Goal: Find specific page/section: Find specific page/section

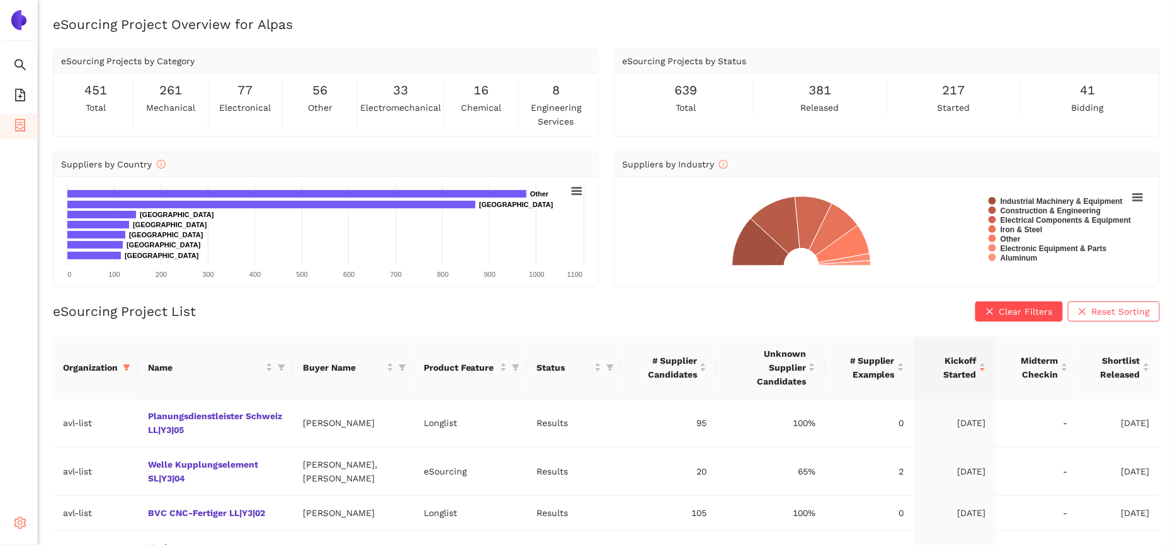
click at [11, 520] on div "Settings" at bounding box center [19, 525] width 38 height 25
click at [115, 437] on span "Internal Area" at bounding box center [91, 433] width 56 height 10
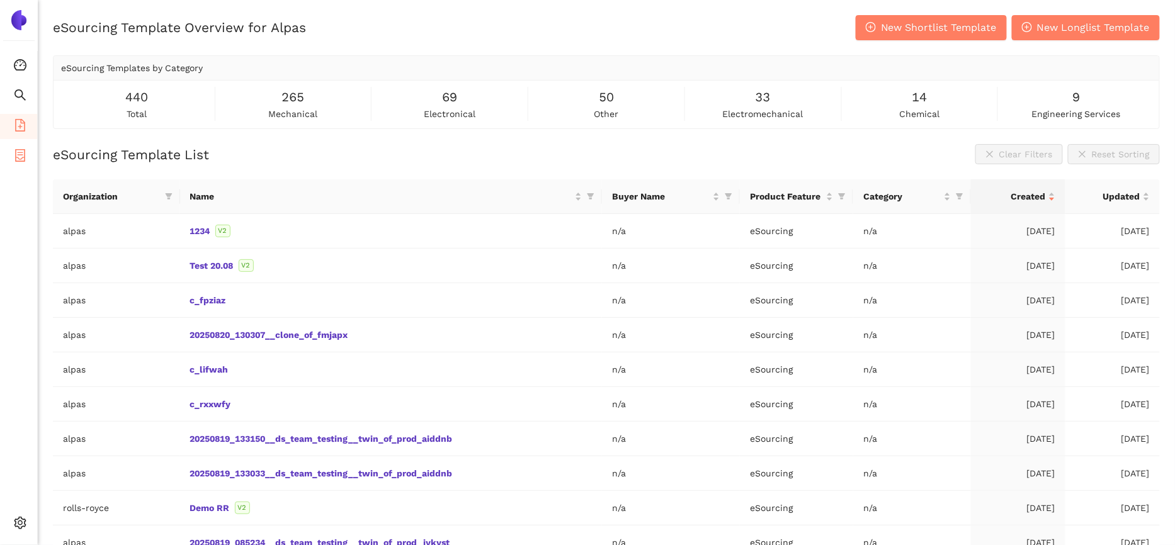
click at [26, 165] on li "eSourcing Projects" at bounding box center [18, 156] width 37 height 25
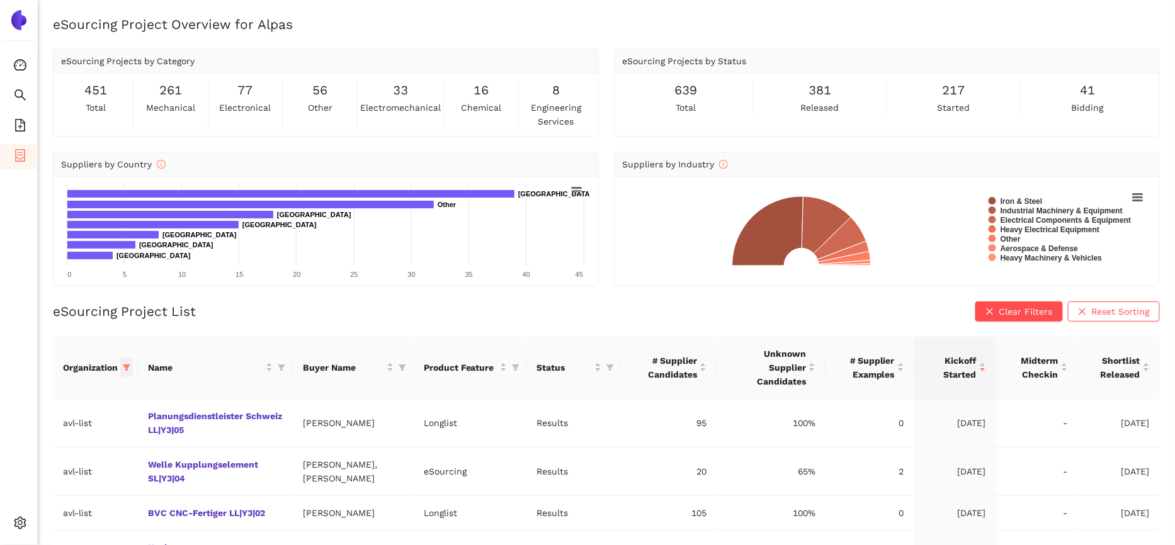
click at [127, 365] on icon "filter" at bounding box center [126, 368] width 7 height 6
click at [94, 385] on input "text" at bounding box center [87, 389] width 110 height 14
type input "a"
click at [33, 542] on span "avl-list" at bounding box center [43, 538] width 34 height 10
checkbox input "false"
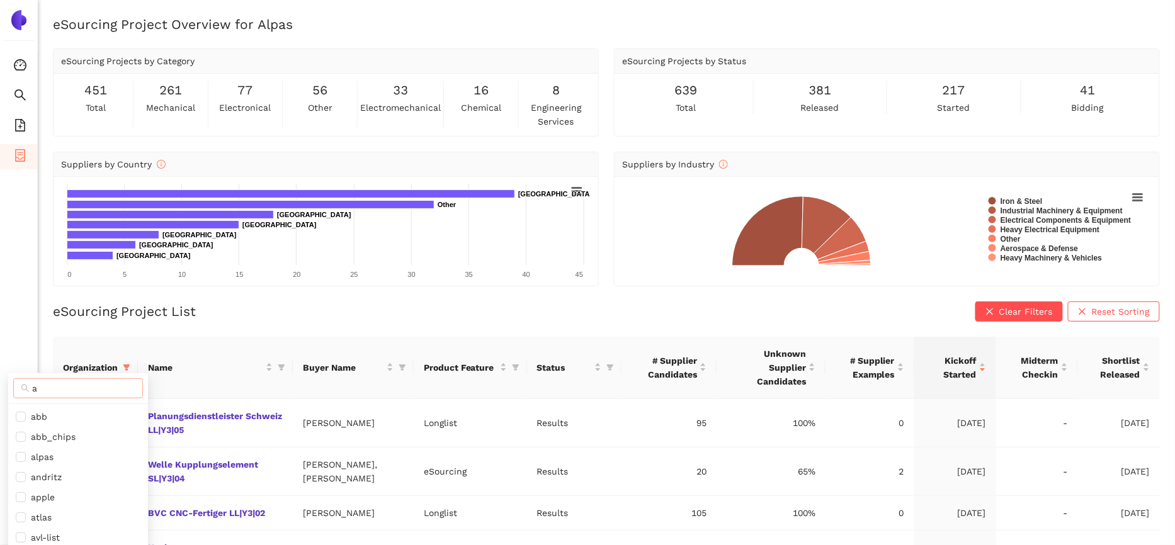
click at [66, 392] on input "a" at bounding box center [83, 389] width 103 height 14
type input "a"
type input "sieme"
click at [60, 413] on span "siemens_energy" at bounding box center [63, 417] width 74 height 10
checkbox input "true"
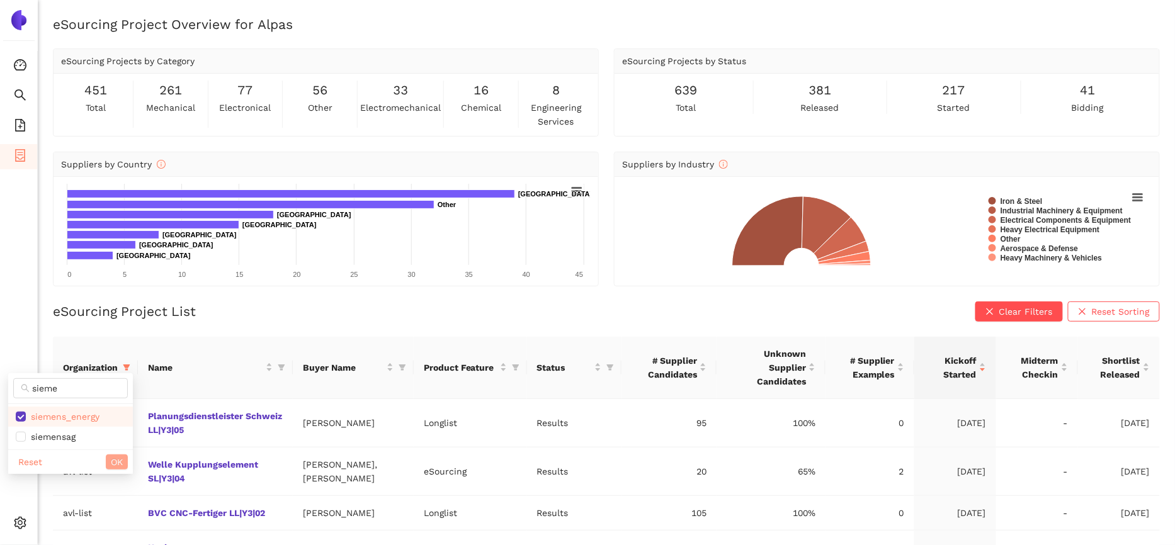
click at [113, 467] on span "OK" at bounding box center [117, 462] width 12 height 14
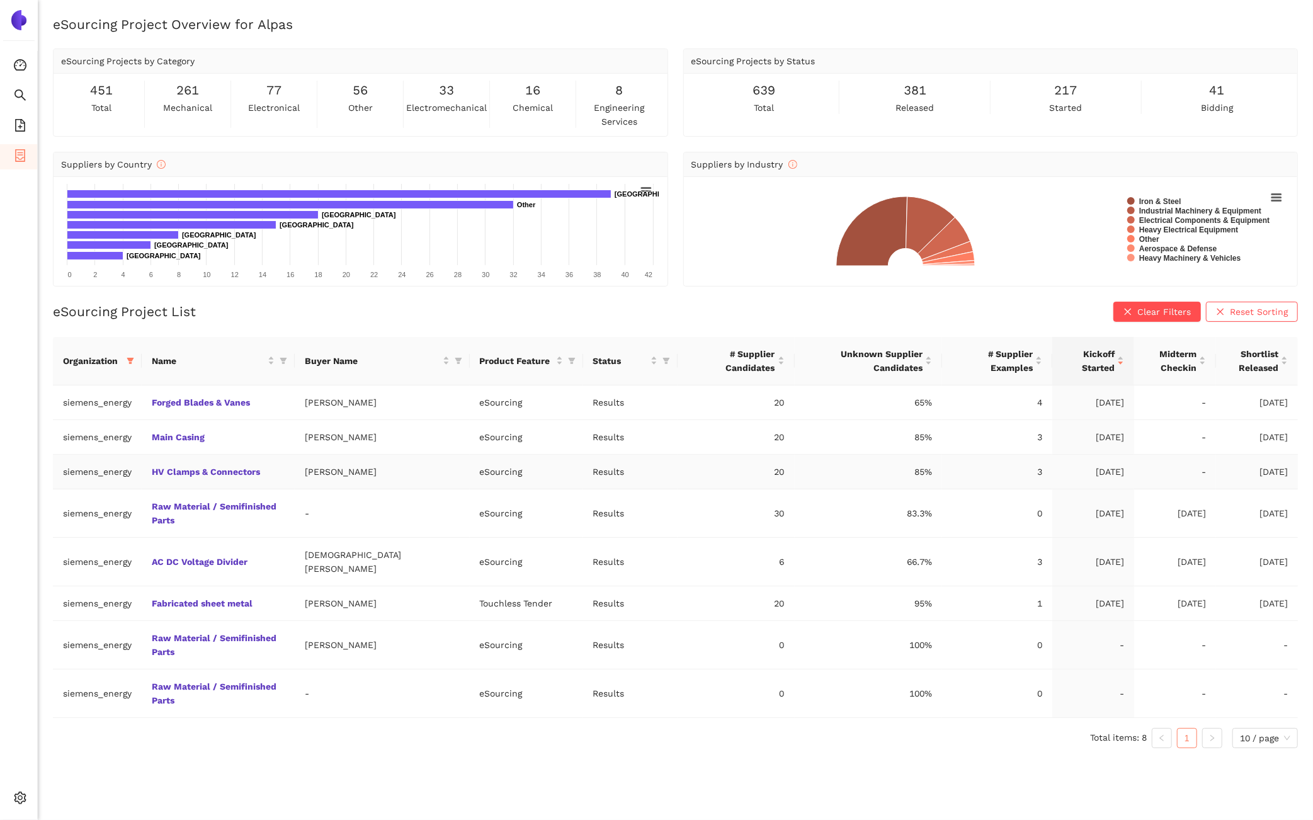
drag, startPoint x: 402, startPoint y: 474, endPoint x: 339, endPoint y: 473, distance: 63.6
click at [339, 474] on td "Lisa-Marie Moeges" at bounding box center [382, 472] width 175 height 35
click at [751, 476] on td "20" at bounding box center [736, 472] width 117 height 35
drag, startPoint x: 896, startPoint y: 477, endPoint x: 932, endPoint y: 477, distance: 35.9
click at [933, 477] on tr "siemens_energy HV Clamps & Connectors Lisa-Marie Moeges eSourcing Results 20 85…" at bounding box center [675, 472] width 1245 height 35
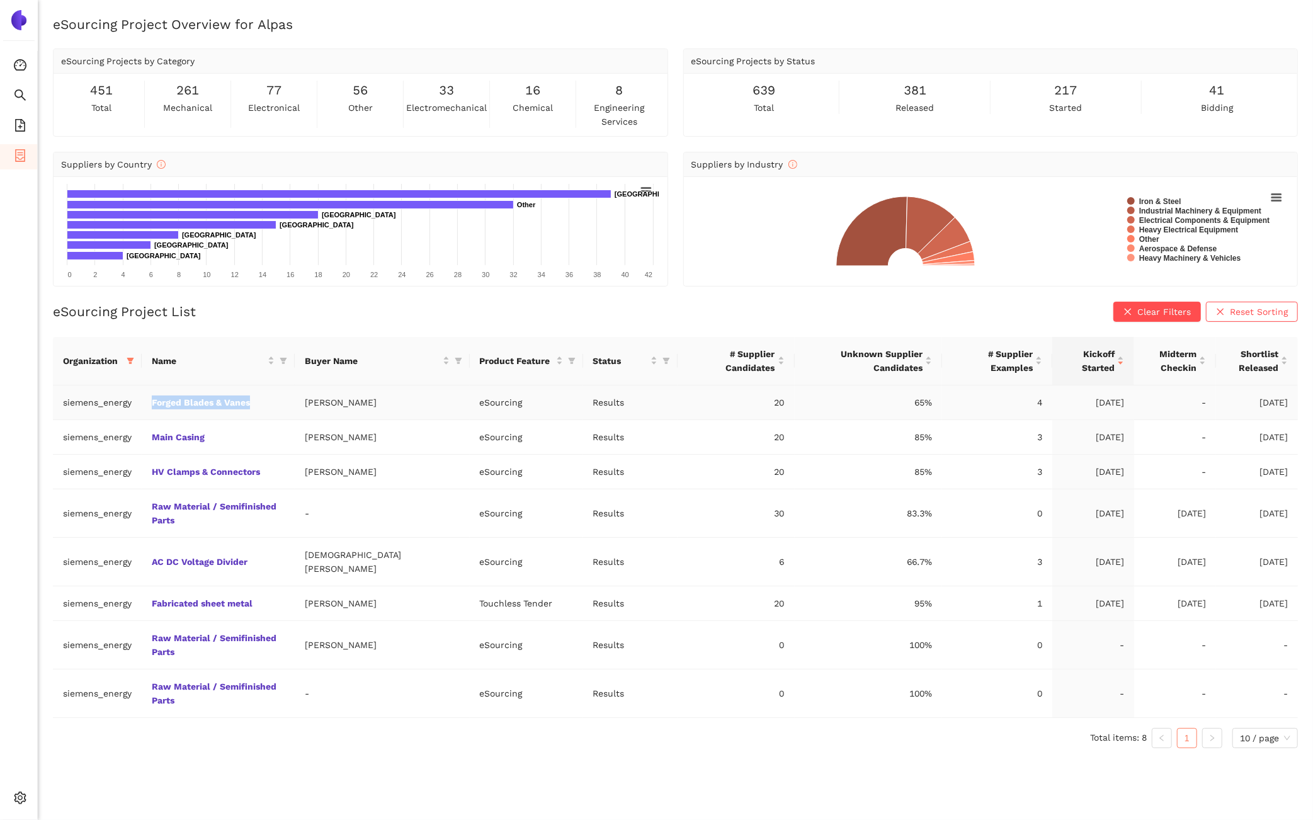
drag, startPoint x: 141, startPoint y: 409, endPoint x: 267, endPoint y: 408, distance: 126.0
click at [267, 408] on tr "siemens_energy Forged Blades & Vanes Markus Gaetje eSourcing Results 20 65% 4 2…" at bounding box center [675, 402] width 1245 height 35
copy tr "Forged Blades & Vanes"
drag, startPoint x: 744, startPoint y: 441, endPoint x: 937, endPoint y: 442, distance: 192.7
click at [937, 442] on tr "siemens_energy Main Casing Jan-Christoph Lange eSourcing Results 20 85% 3 20.06…" at bounding box center [675, 437] width 1245 height 35
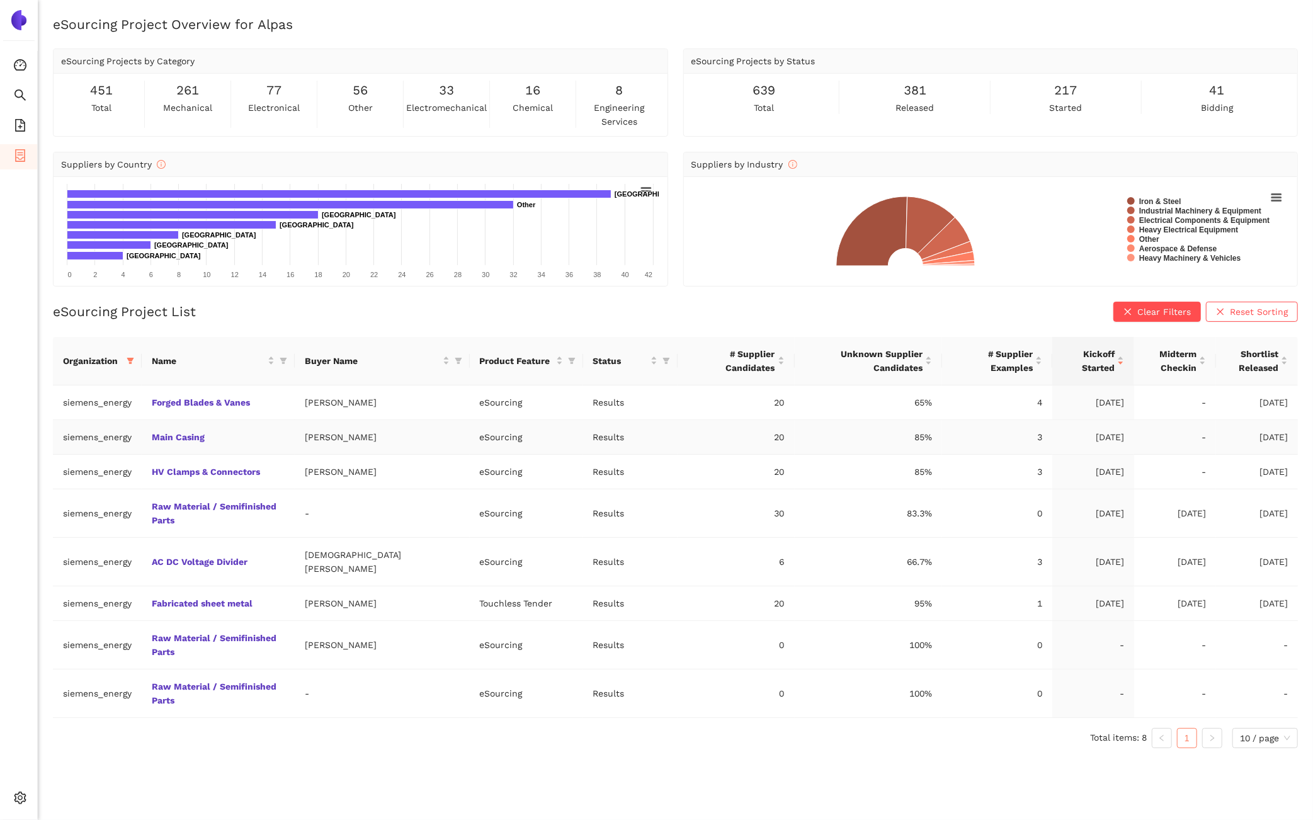
click at [911, 443] on td "85%" at bounding box center [868, 437] width 147 height 35
click at [0, 0] on link "Main Casing" at bounding box center [0, 0] width 0 height 0
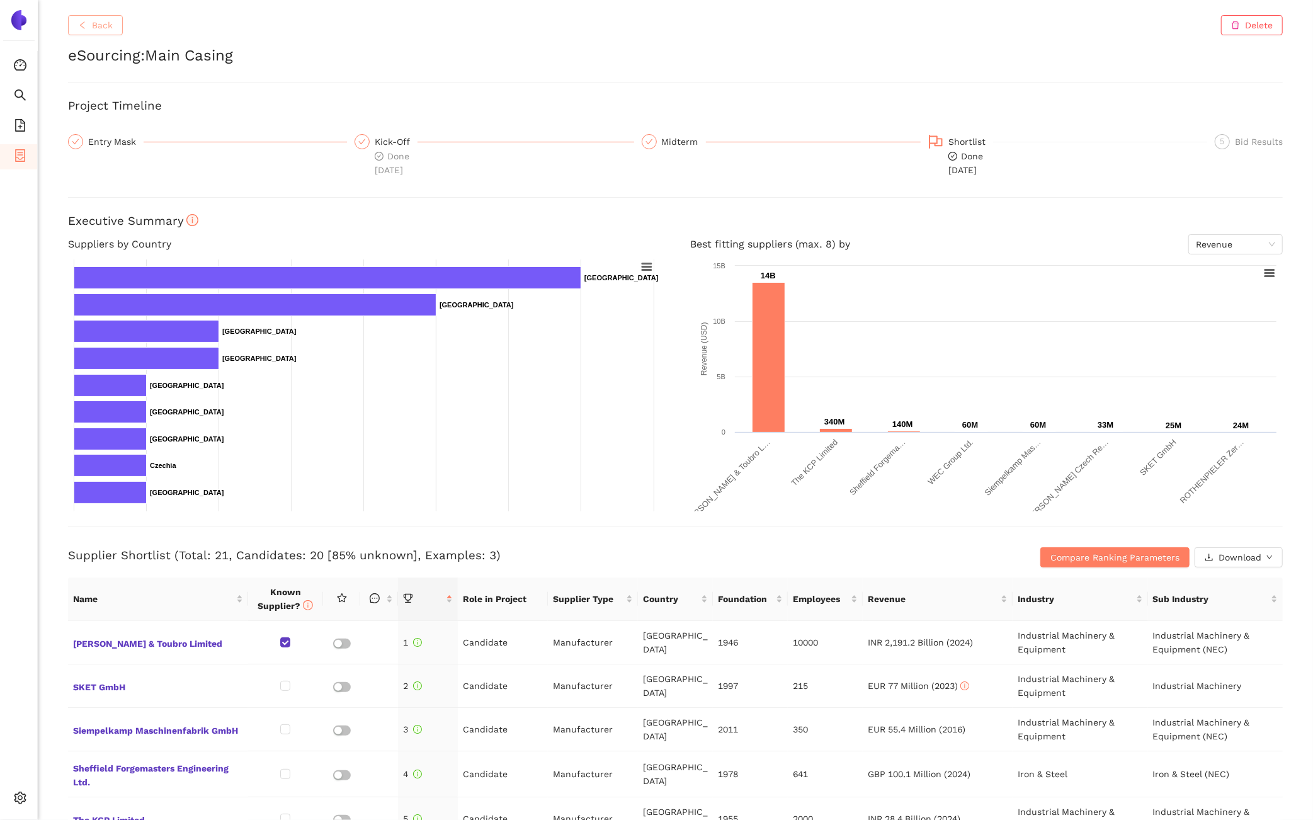
click at [80, 22] on icon "left" at bounding box center [82, 25] width 9 height 9
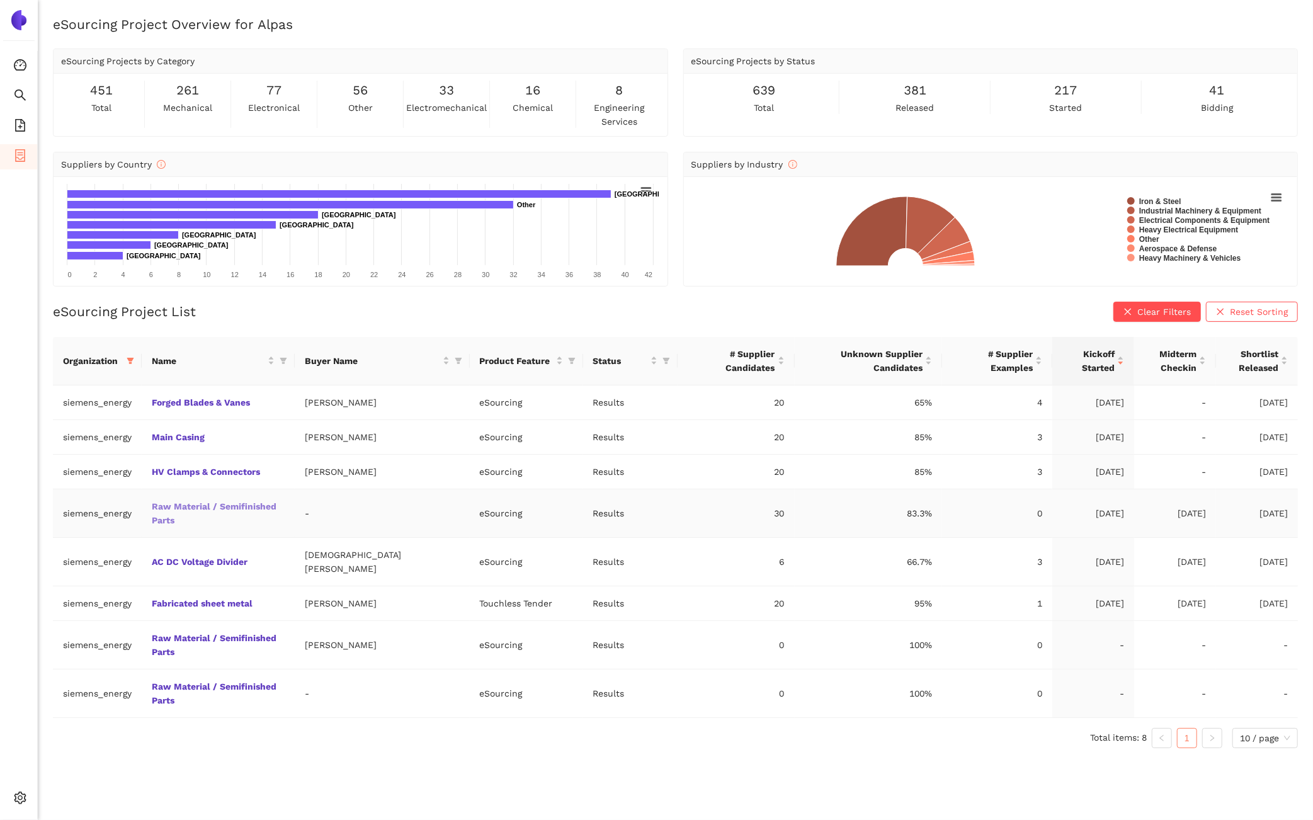
click at [0, 0] on link "Raw Material / Semifinished Parts" at bounding box center [0, 0] width 0 height 0
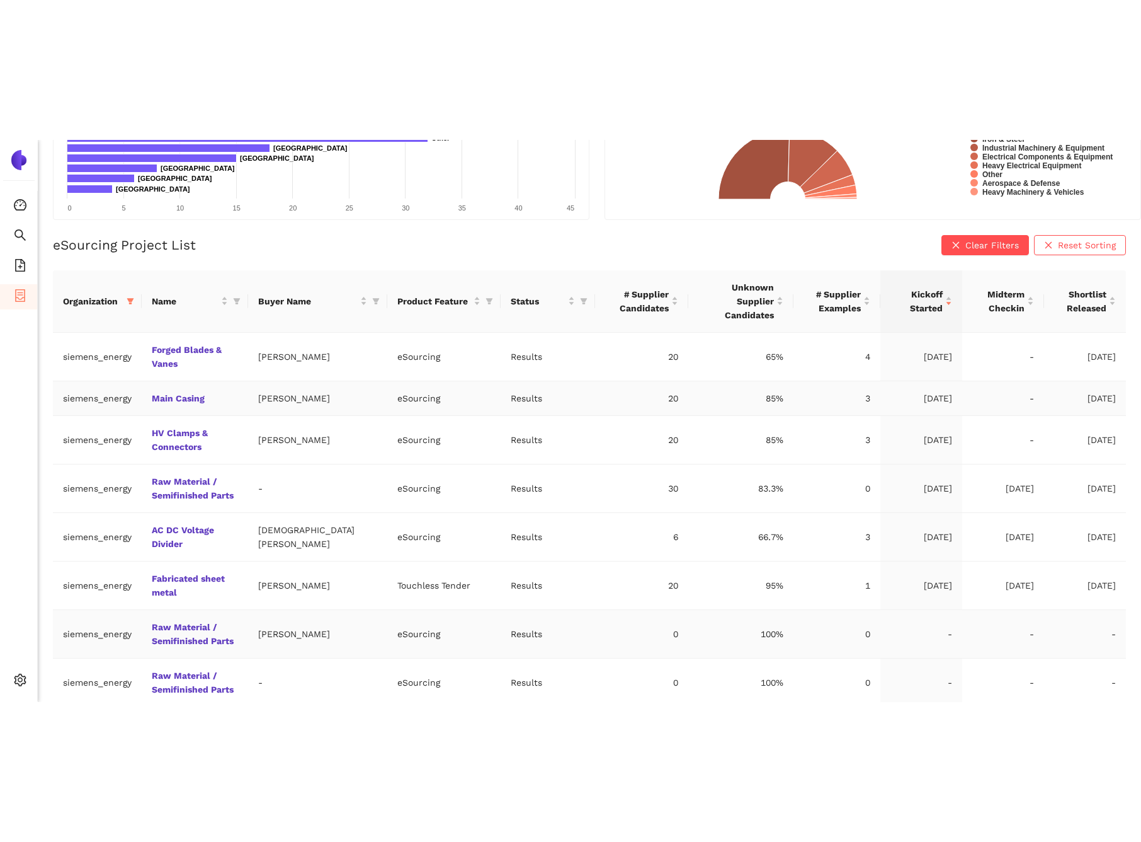
scroll to position [6, 0]
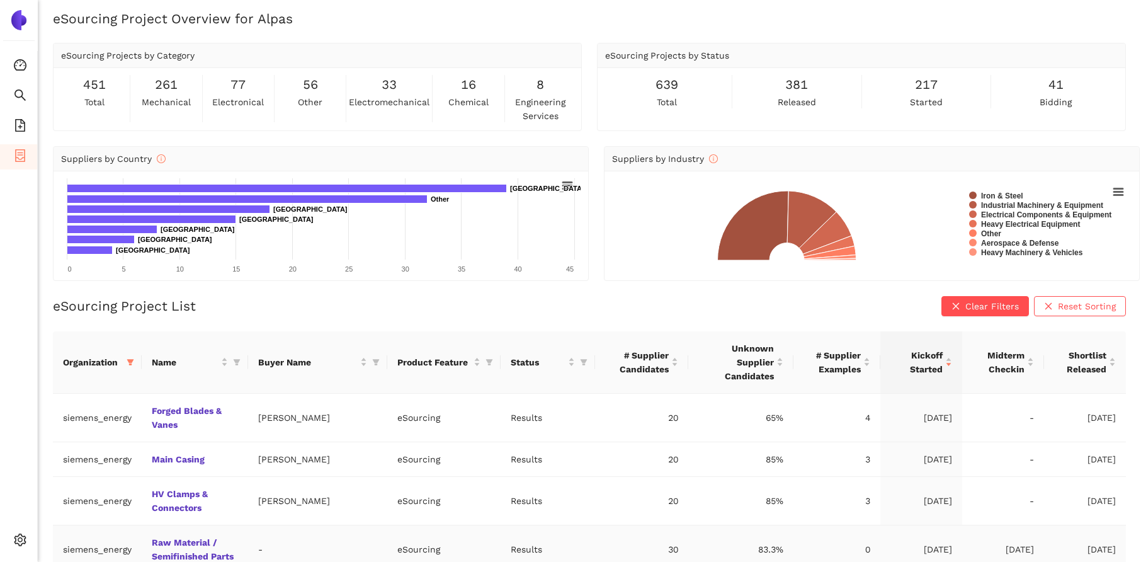
click at [696, 545] on td "83.3%" at bounding box center [740, 549] width 105 height 49
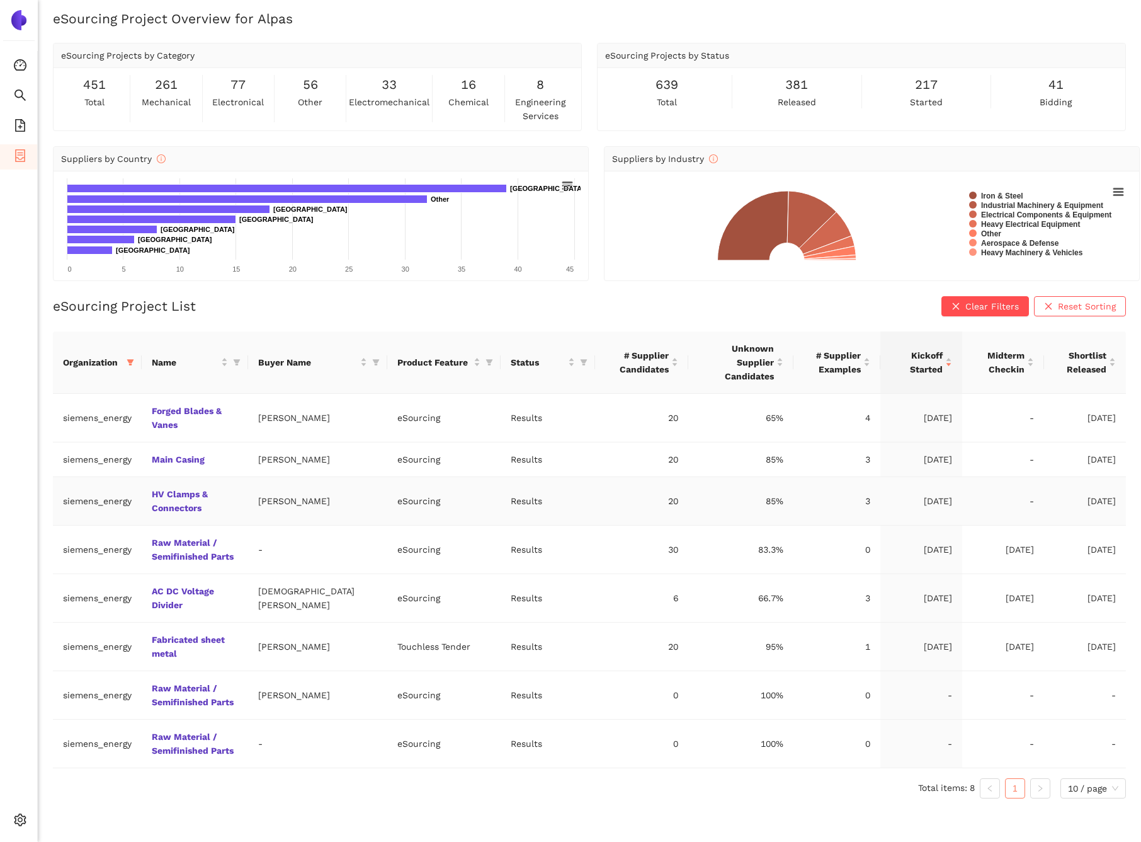
drag, startPoint x: 284, startPoint y: 401, endPoint x: 342, endPoint y: 489, distance: 106.0
click at [343, 489] on tbody "siemens_energy Forged Blades & Vanes Markus Gaetje eSourcing Results 20 65% 4 2…" at bounding box center [589, 581] width 1073 height 374
click at [397, 507] on td "eSourcing" at bounding box center [443, 501] width 113 height 49
drag, startPoint x: 232, startPoint y: 494, endPoint x: 319, endPoint y: 494, distance: 86.3
click at [320, 495] on tr "siemens_energy HV Clamps & Connectors Lisa-Marie Moeges eSourcing Results 20 85…" at bounding box center [589, 501] width 1073 height 49
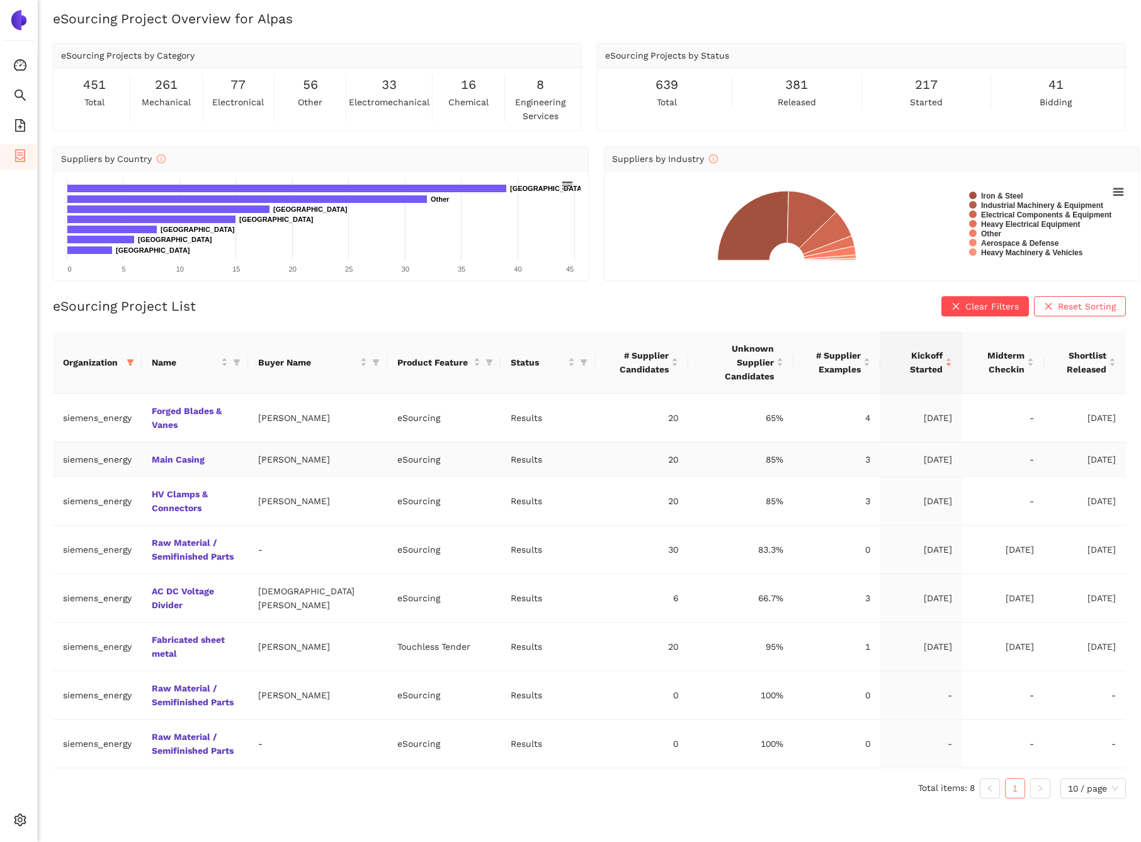
drag, startPoint x: 307, startPoint y: 447, endPoint x: 277, endPoint y: 431, distance: 34.1
click at [277, 442] on td "Jan-Christoph Lange" at bounding box center [317, 459] width 139 height 35
drag, startPoint x: 397, startPoint y: 533, endPoint x: 266, endPoint y: 532, distance: 131.6
click at [266, 532] on tr "siemens_energy Raw Material / Semifinished Parts - eSourcing Results 30 83.3% 0…" at bounding box center [589, 549] width 1073 height 49
click at [272, 533] on td "-" at bounding box center [317, 549] width 139 height 49
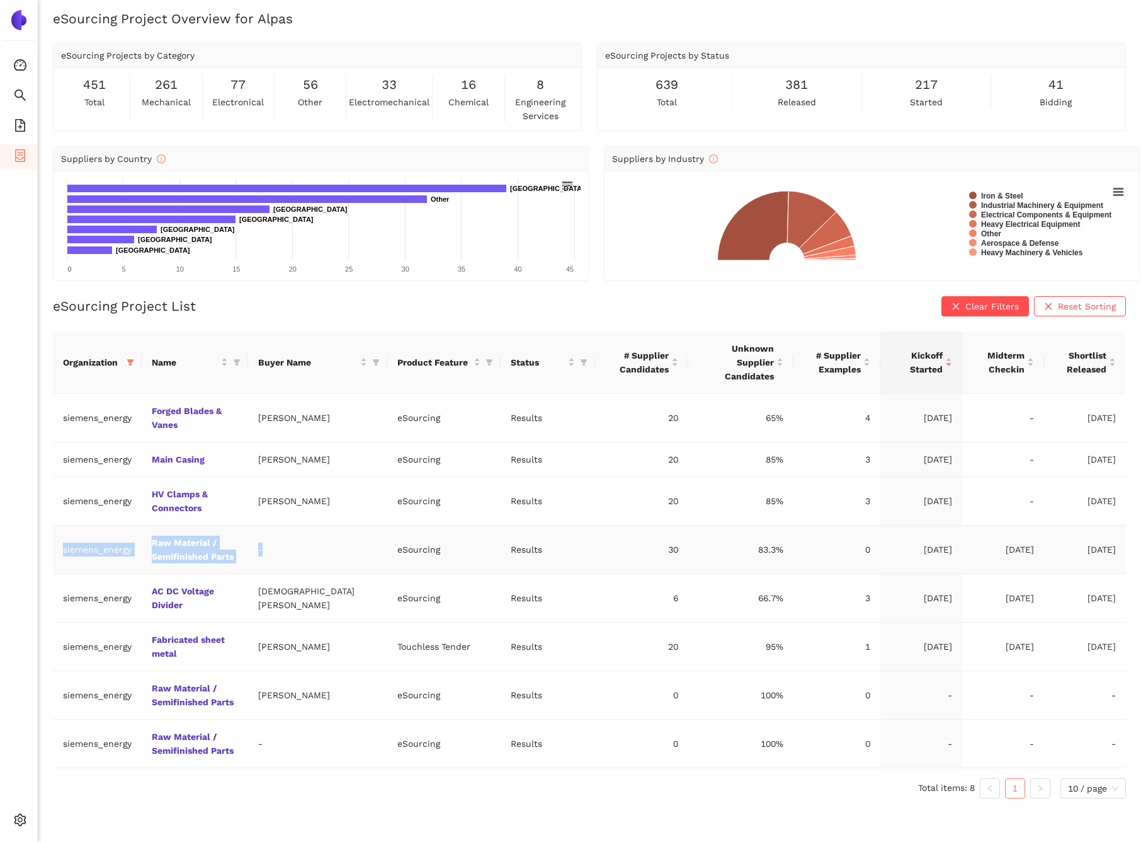
drag, startPoint x: 273, startPoint y: 548, endPoint x: 135, endPoint y: 528, distance: 139.9
click at [135, 528] on tr "siemens_energy Raw Material / Semifinished Parts - eSourcing Results 30 83.3% 0…" at bounding box center [589, 549] width 1073 height 49
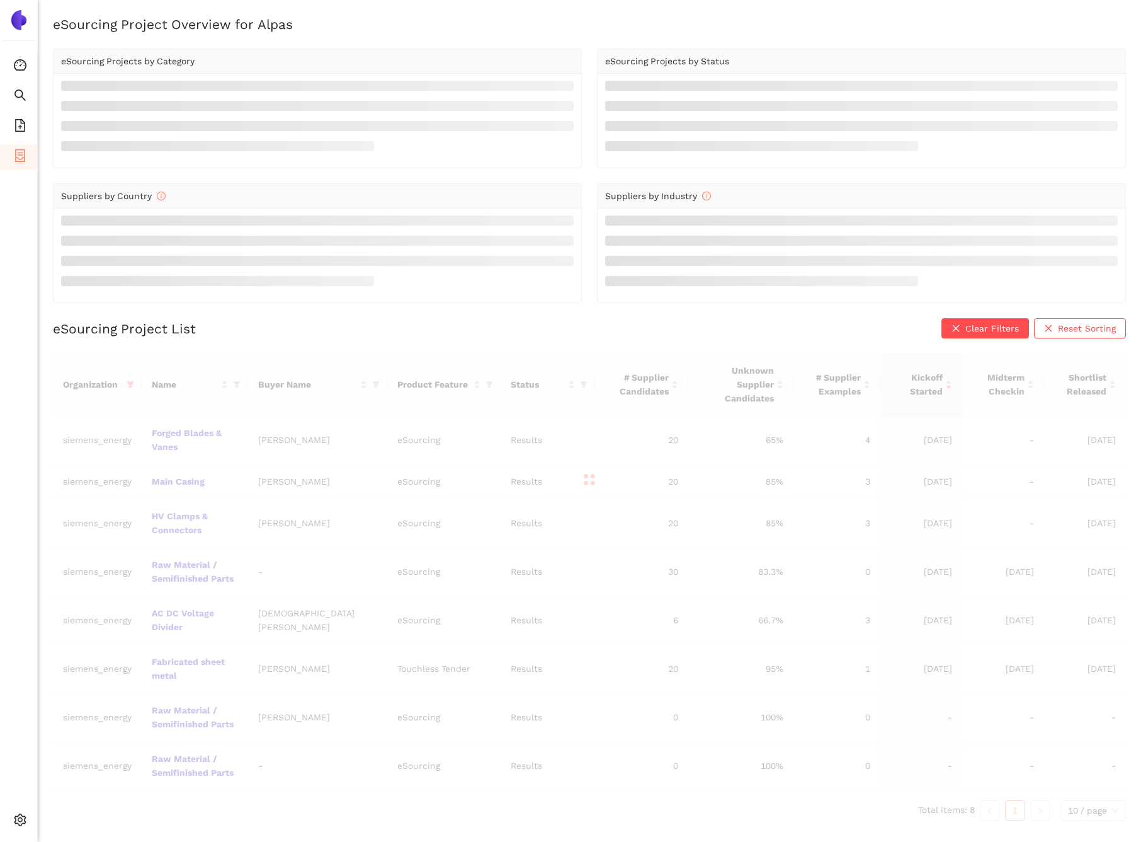
scroll to position [6, 0]
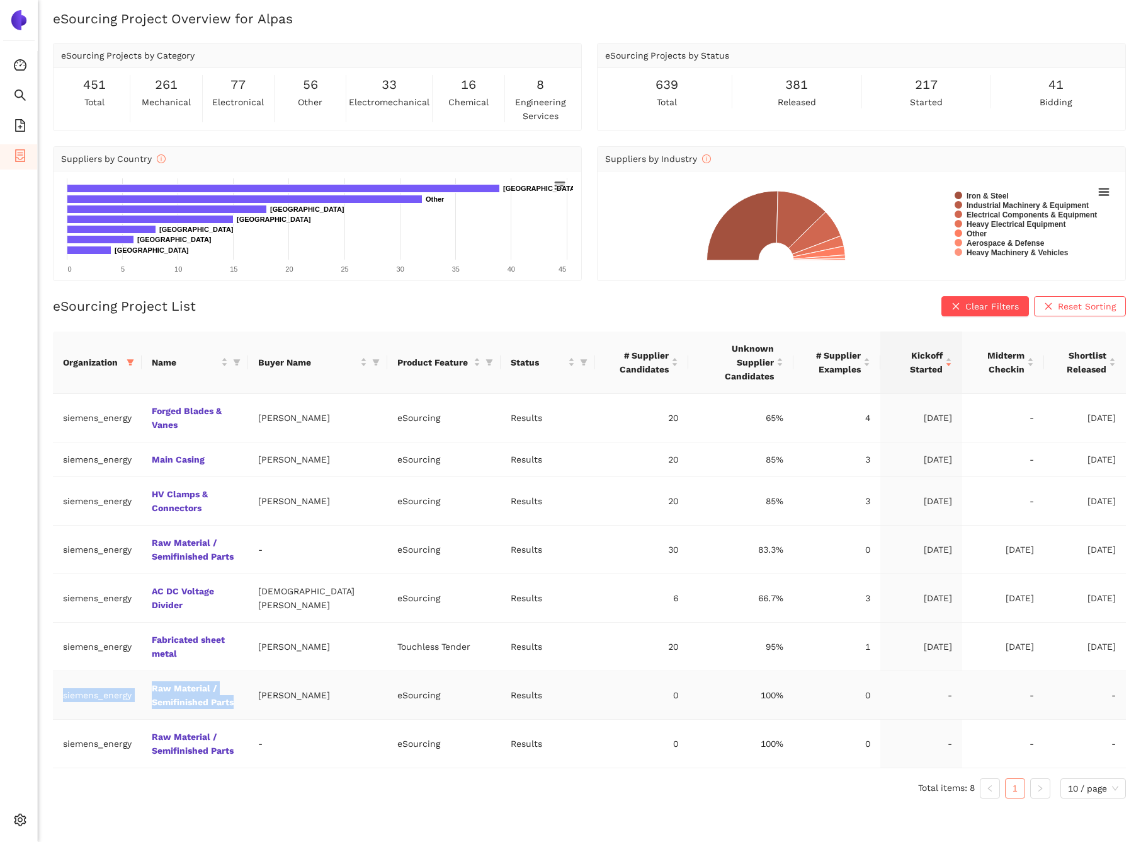
drag, startPoint x: 139, startPoint y: 648, endPoint x: 243, endPoint y: 663, distance: 105.6
click at [243, 545] on tr "siemens_energy Raw Material / Semifinished Parts Lalit Rajput eSourcing Results…" at bounding box center [589, 695] width 1073 height 49
copy tr "siemens_energy Raw Material / Semifinished Parts"
click at [348, 545] on td "Lalit Rajput" at bounding box center [317, 695] width 139 height 49
